Goal: Information Seeking & Learning: Find specific fact

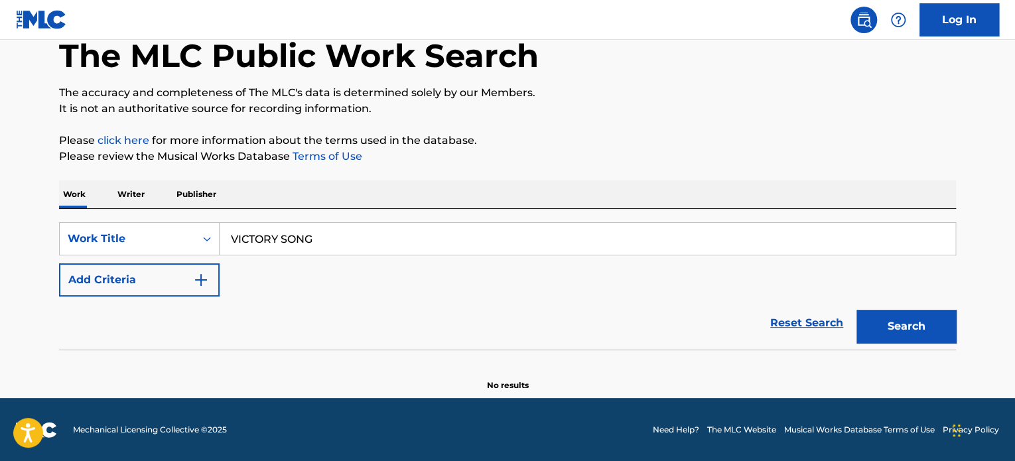
type input "VICTORY SONG"
click at [913, 346] on div "Search" at bounding box center [903, 323] width 106 height 53
click at [908, 330] on button "Search" at bounding box center [906, 326] width 100 height 33
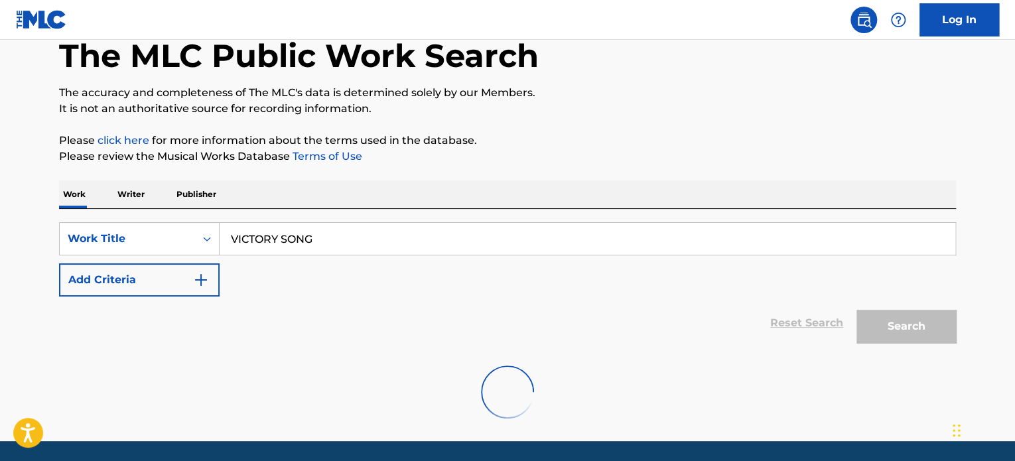
click at [166, 278] on button "Add Criteria" at bounding box center [139, 279] width 161 height 33
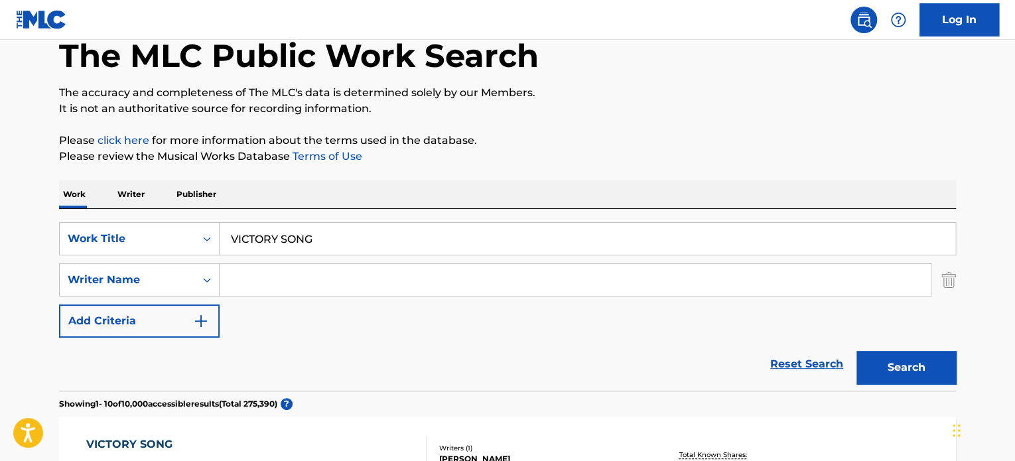
click at [271, 277] on input "Search Form" at bounding box center [575, 280] width 711 height 32
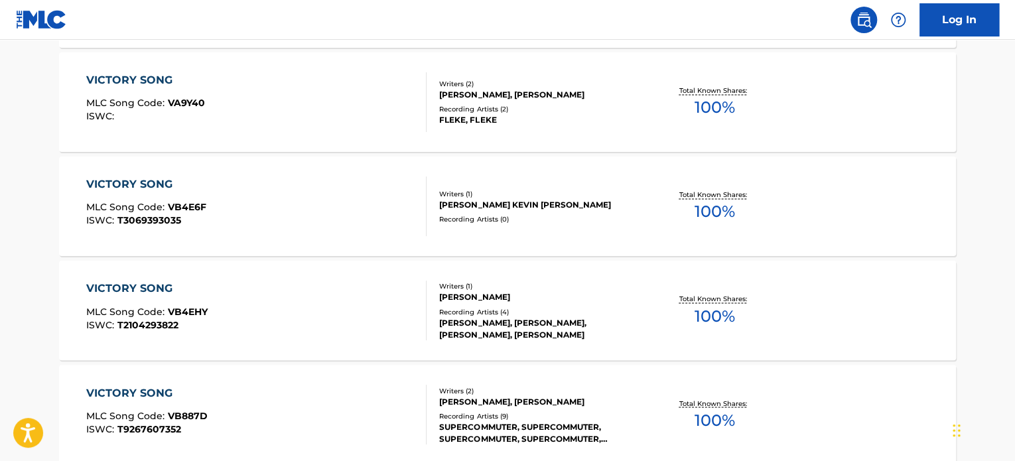
scroll to position [1133, 0]
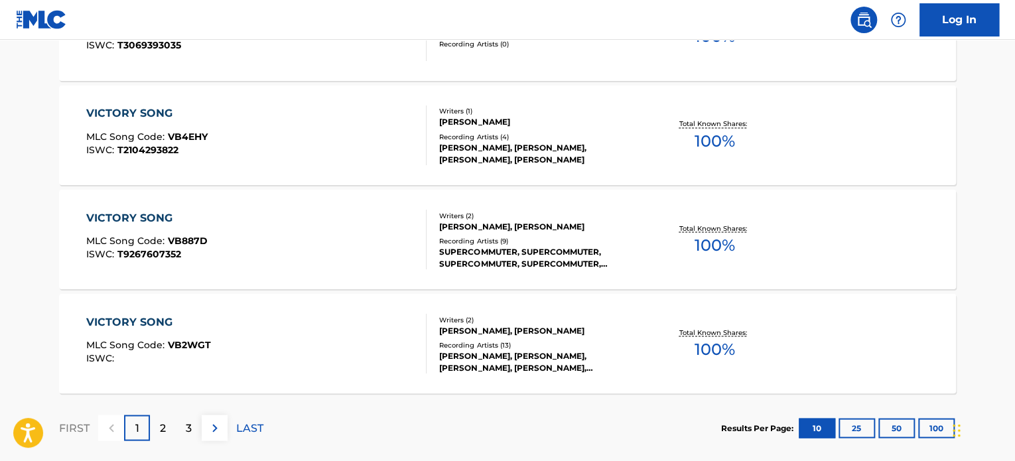
click at [192, 431] on div "3" at bounding box center [189, 428] width 26 height 26
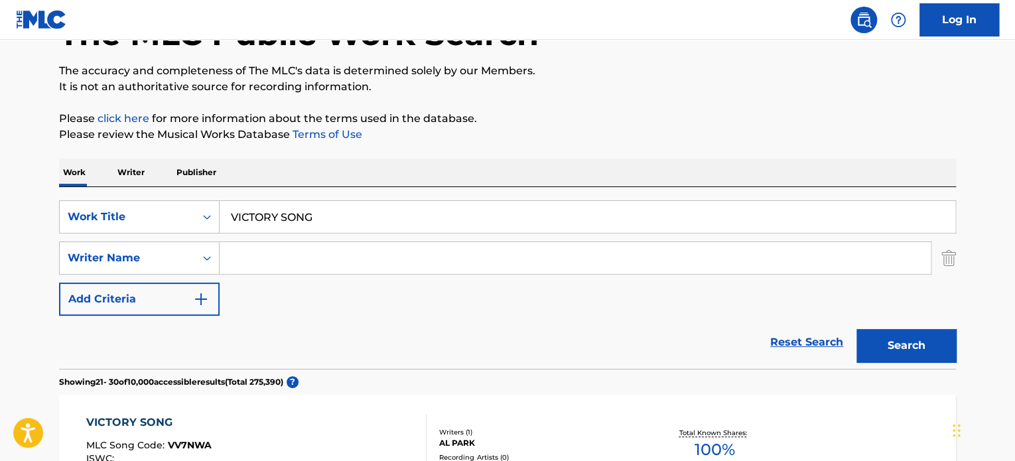
scroll to position [0, 0]
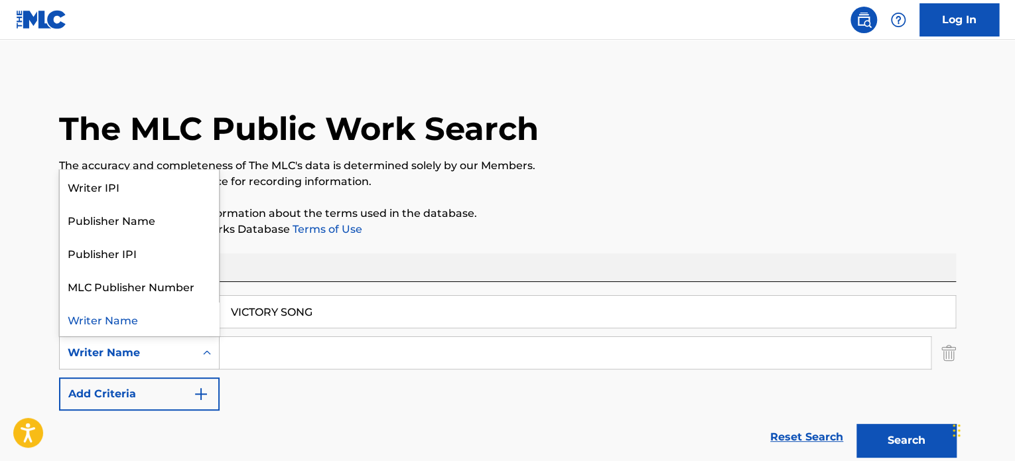
click at [120, 349] on div "Writer Name" at bounding box center [127, 353] width 119 height 16
click at [515, 256] on div "Work Writer Publisher" at bounding box center [507, 267] width 897 height 28
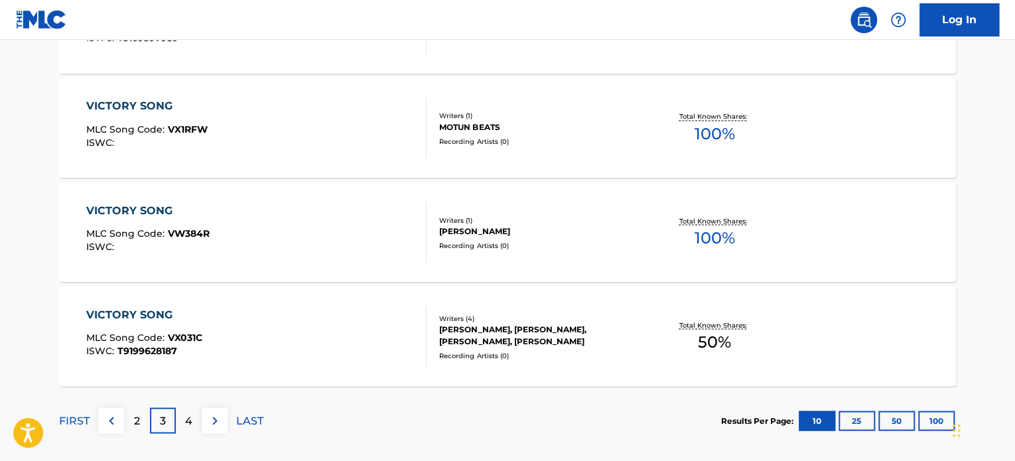
scroll to position [1194, 0]
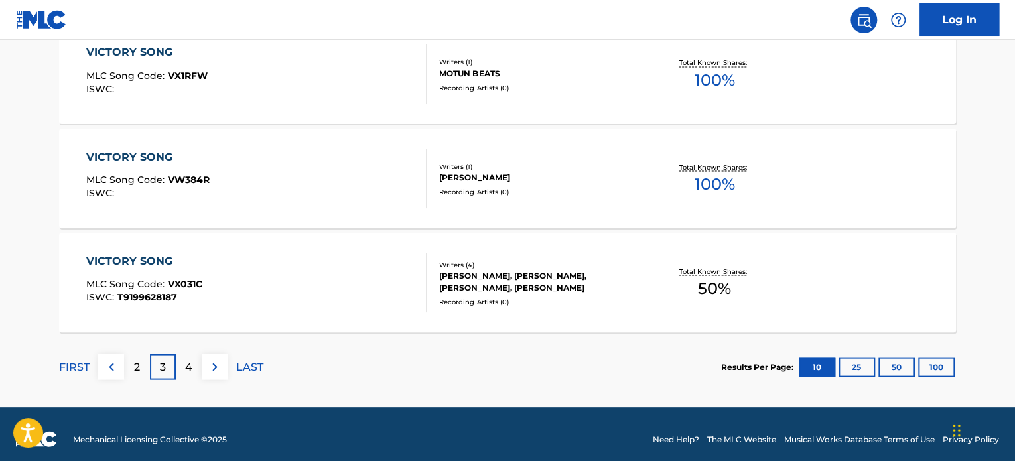
click at [187, 372] on p "4" at bounding box center [188, 367] width 7 height 16
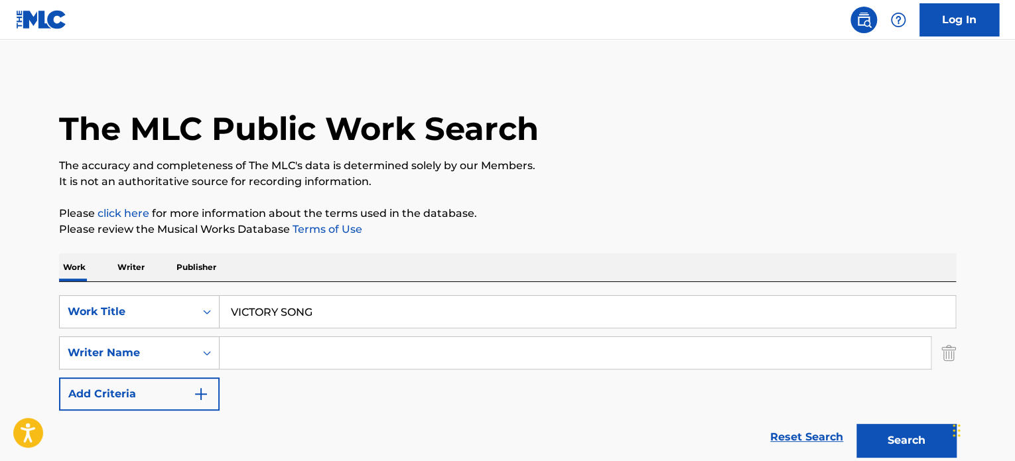
scroll to position [265, 0]
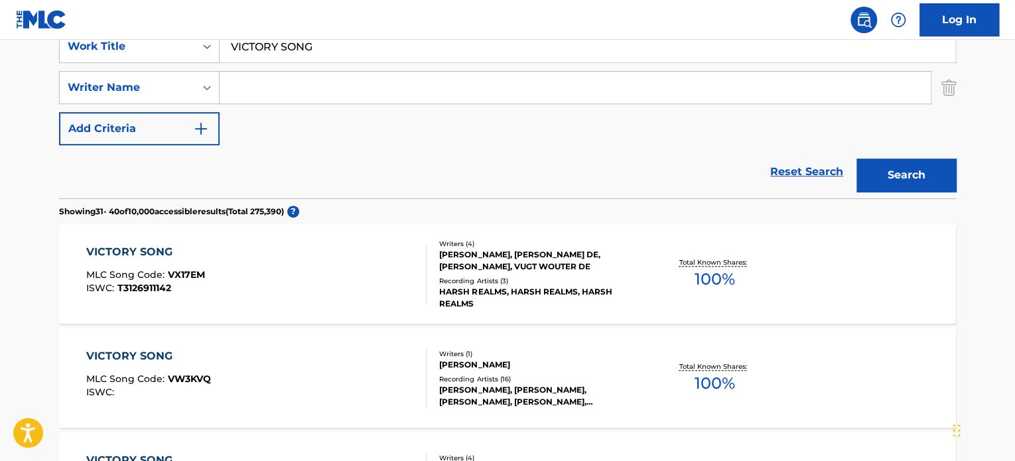
click at [373, 99] on input "Search Form" at bounding box center [575, 88] width 711 height 32
paste input "[PERSON_NAME]"
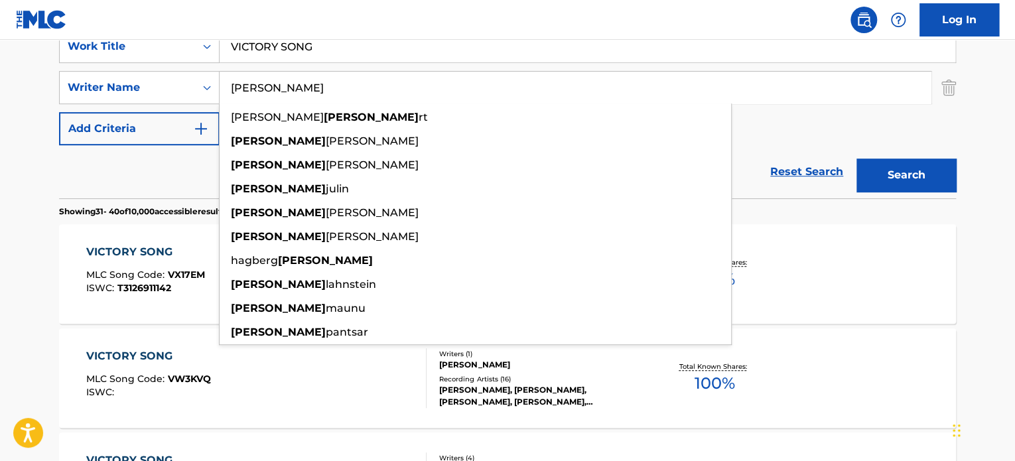
type input "[PERSON_NAME]"
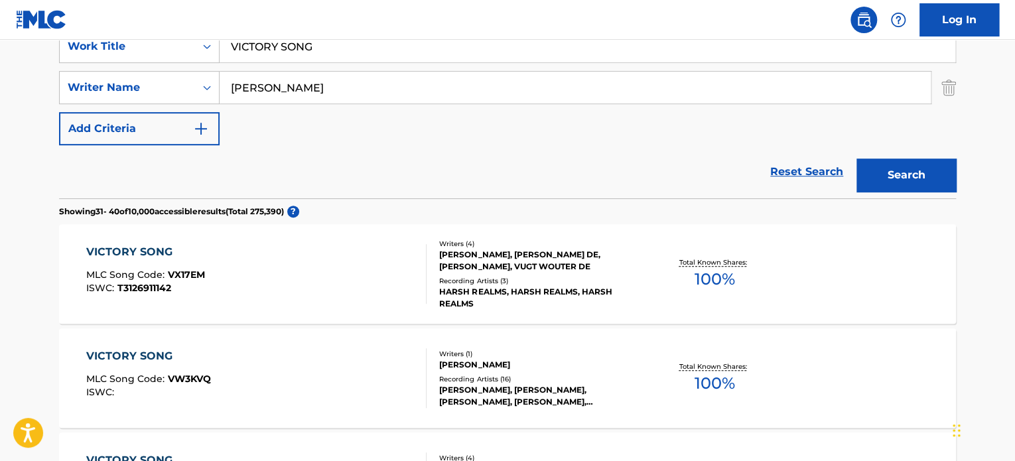
click at [892, 187] on button "Search" at bounding box center [906, 175] width 100 height 33
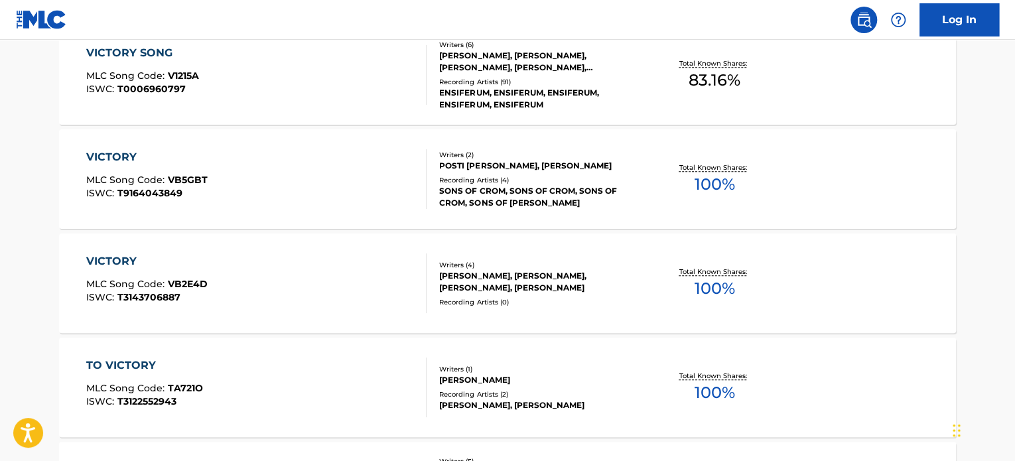
scroll to position [332, 0]
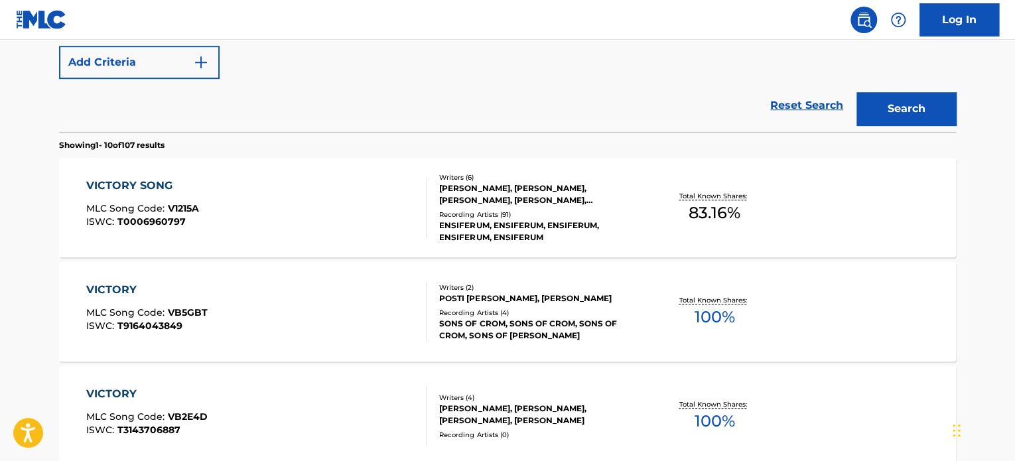
click at [499, 232] on div "ENSIFERUM, ENSIFERUM, ENSIFERUM, ENSIFERUM, ENSIFERUM" at bounding box center [539, 232] width 200 height 24
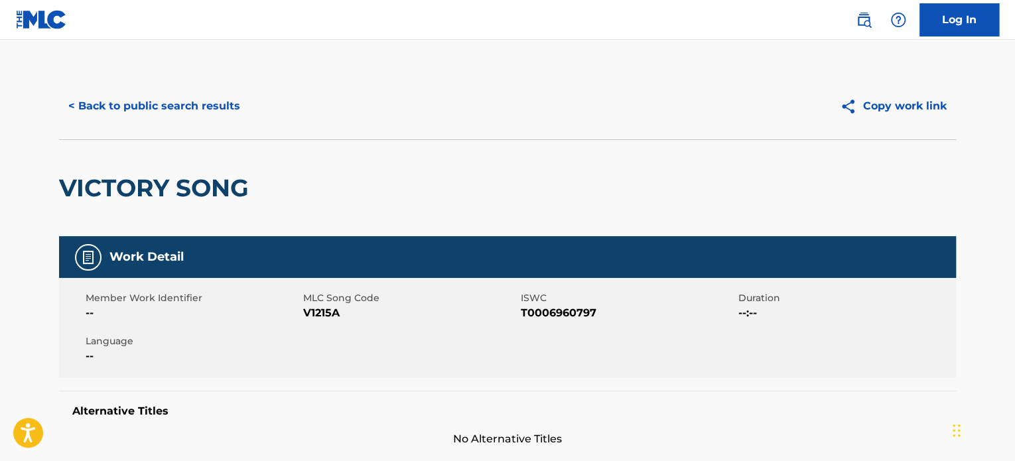
click at [878, 105] on button "Copy work link" at bounding box center [892, 106] width 125 height 33
